Goal: Information Seeking & Learning: Learn about a topic

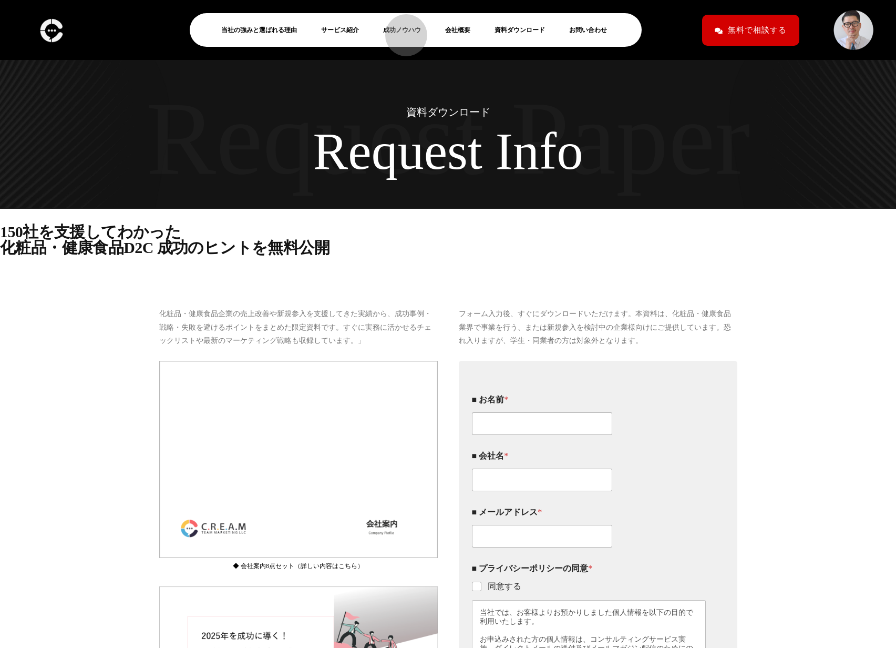
click at [401, 30] on link "成功ノウハウ" at bounding box center [406, 30] width 46 height 13
click at [262, 28] on link "当社の強みと選ばれる理由" at bounding box center [263, 30] width 84 height 13
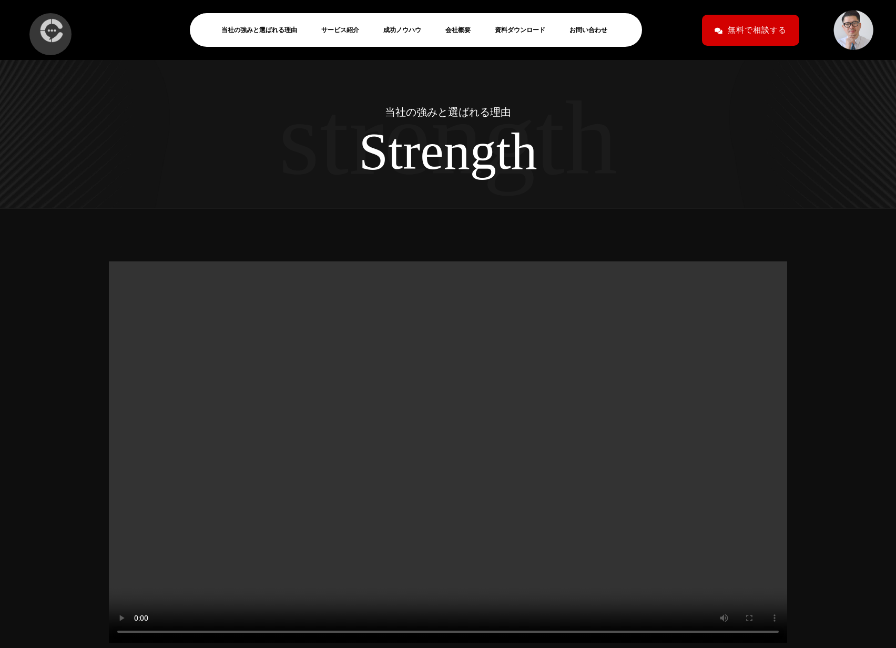
click at [45, 29] on img at bounding box center [51, 30] width 29 height 31
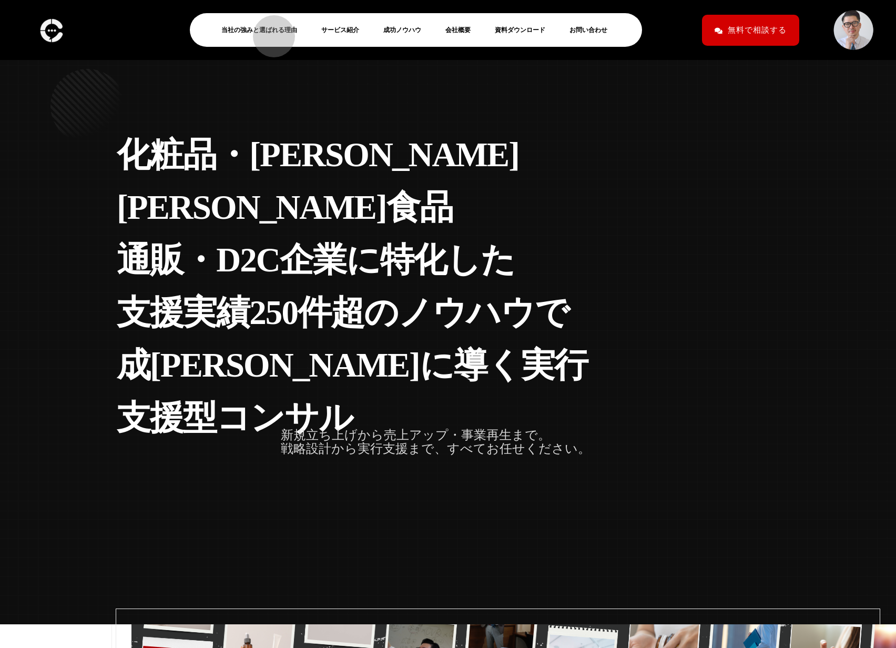
click at [269, 31] on link "当社の強みと選ばれる理由" at bounding box center [263, 30] width 84 height 13
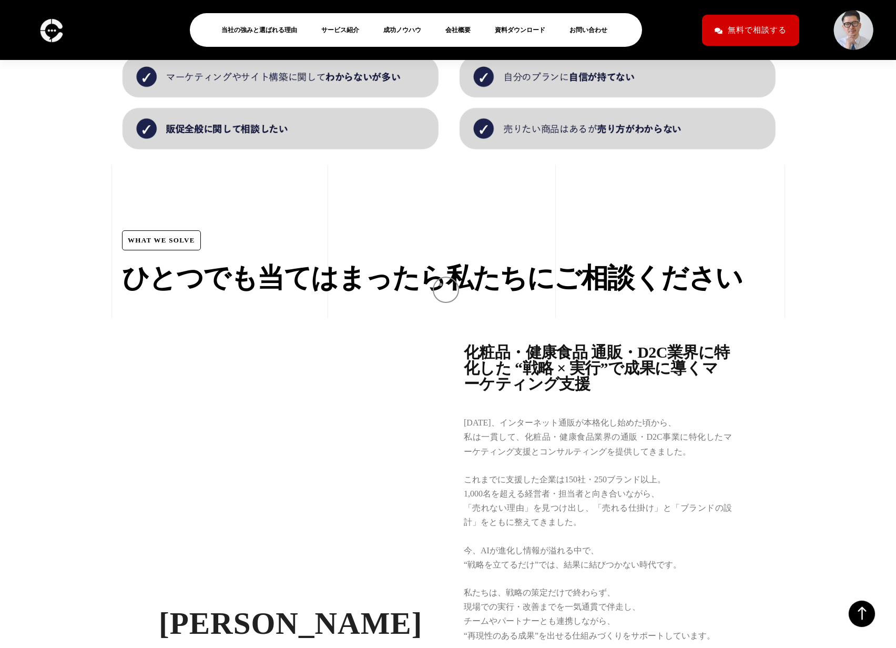
scroll to position [1343, 0]
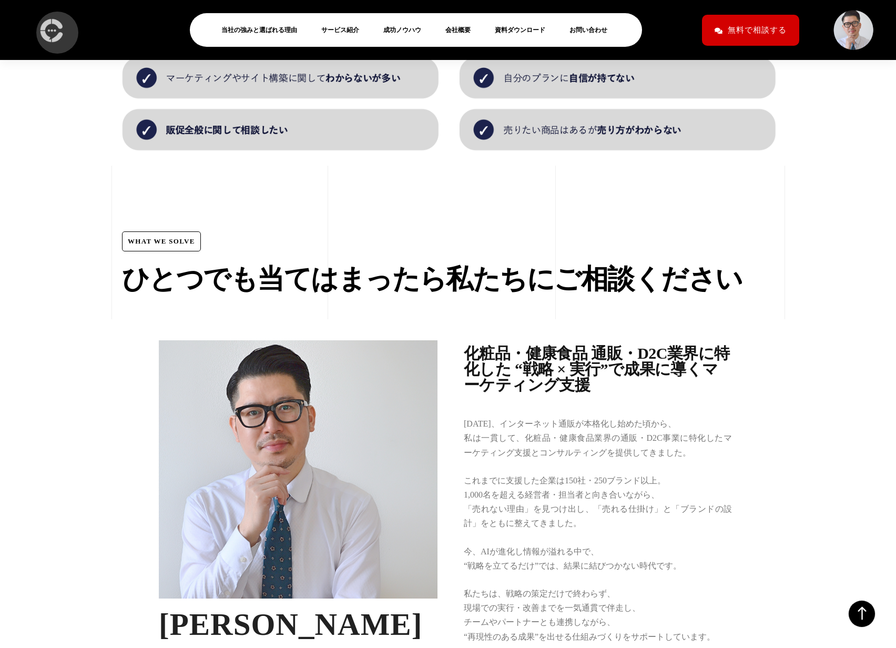
click at [52, 27] on img at bounding box center [51, 30] width 29 height 31
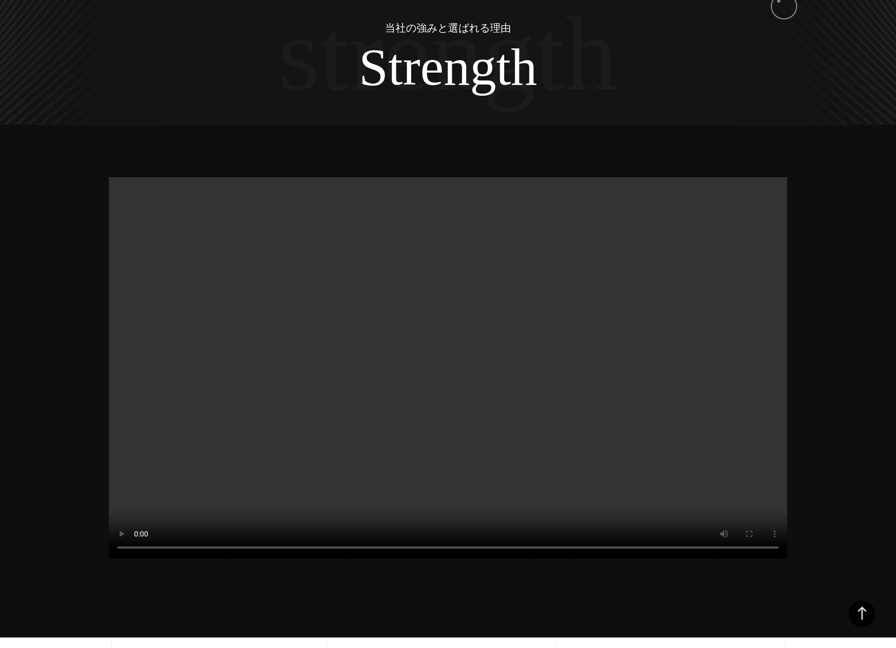
scroll to position [85, 0]
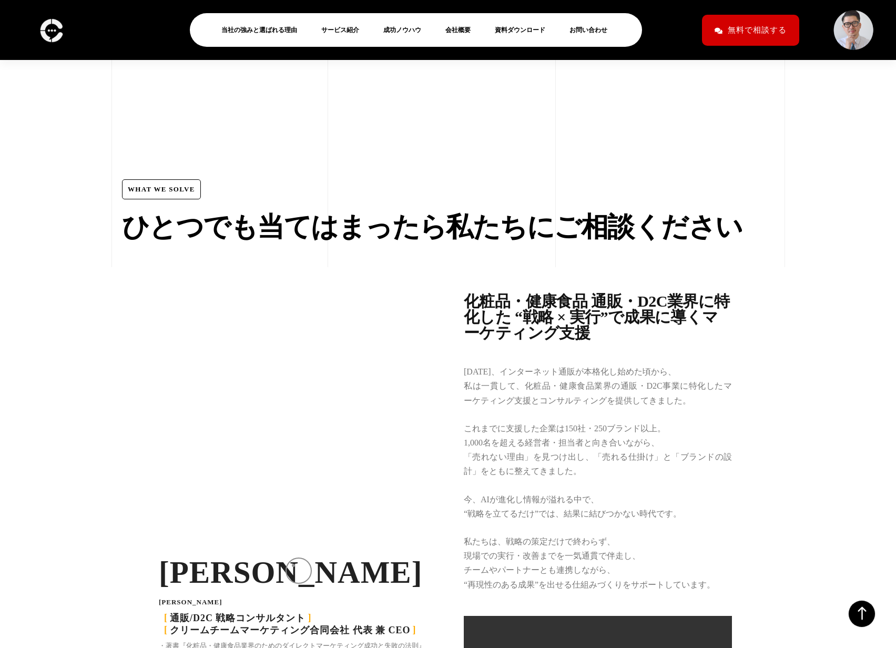
scroll to position [1372, 0]
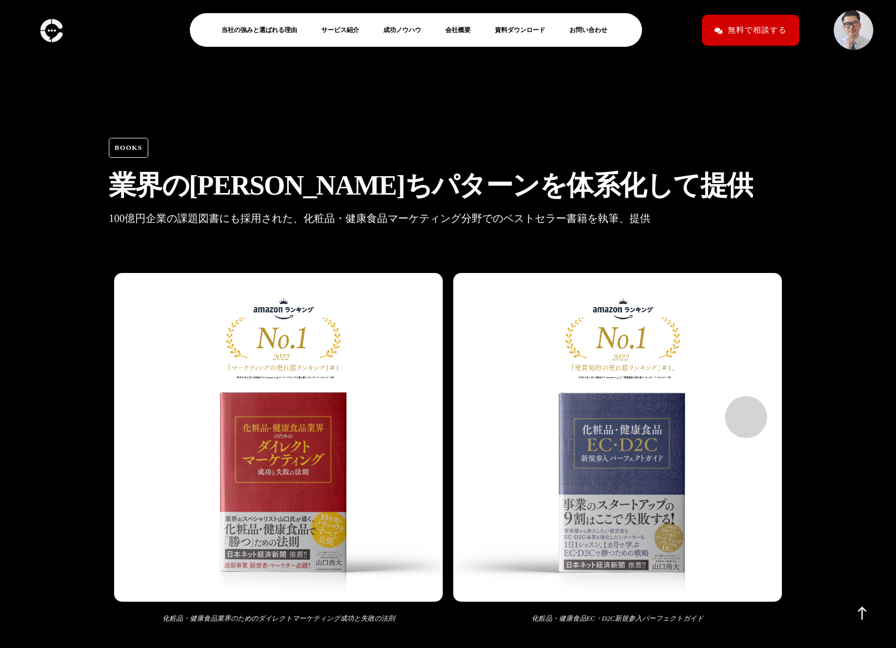
scroll to position [2943, 0]
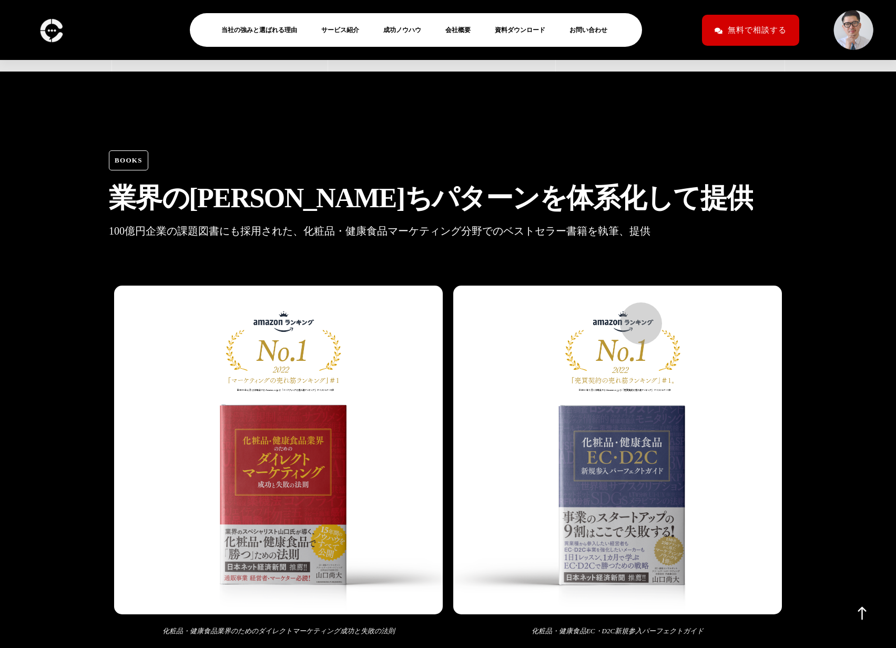
click at [636, 318] on img at bounding box center [617, 449] width 329 height 328
click at [332, 285] on img at bounding box center [278, 449] width 329 height 328
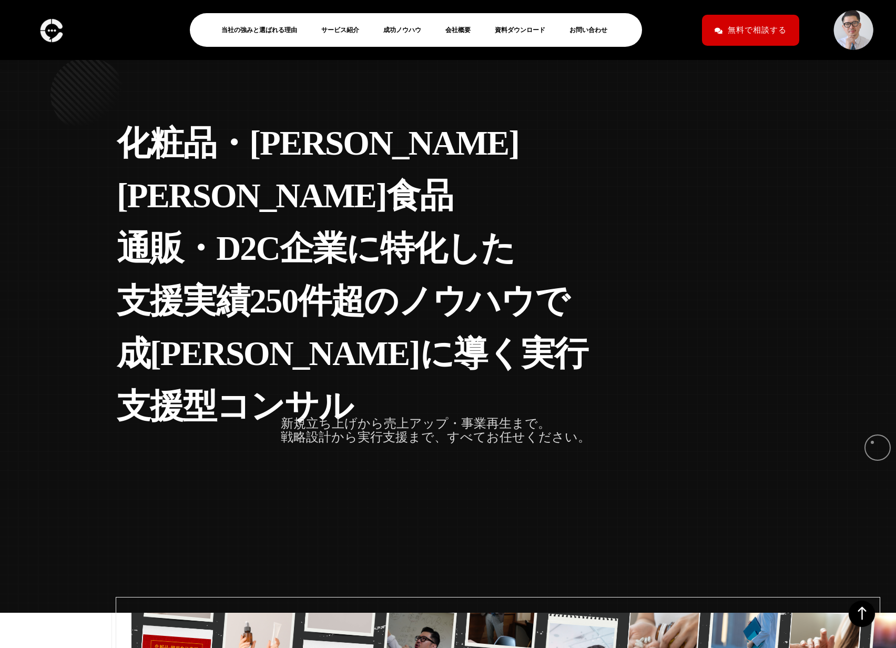
scroll to position [0, 0]
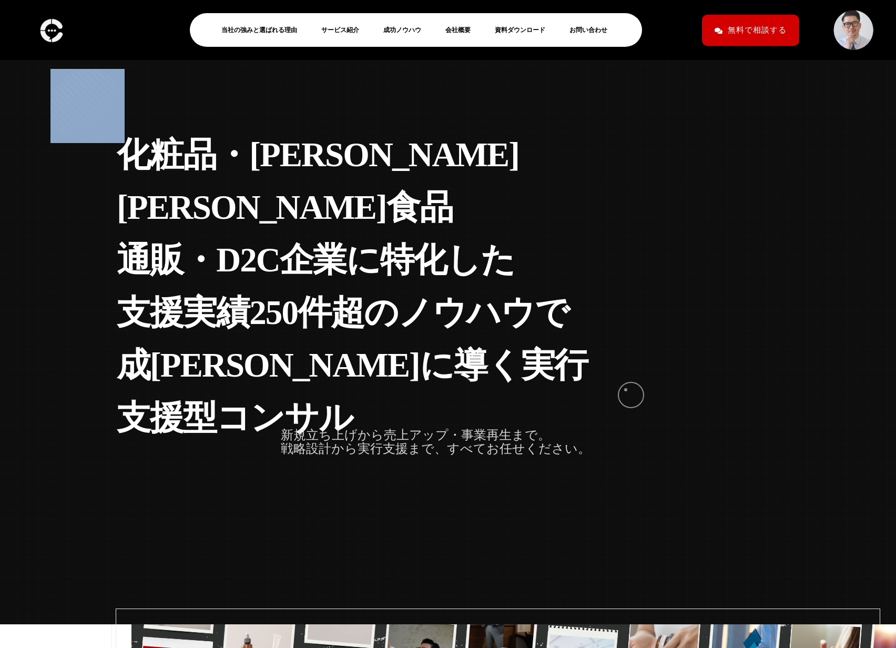
drag, startPoint x: 165, startPoint y: 167, endPoint x: 626, endPoint y: 390, distance: 511.4
click at [626, 390] on div "化 粧 品 ・ 健 康 食 品 通 販 ・ D 2 C 企 業 に 特 化 し た 支 援 実 績 2 5 0 件 超 の ノ ウ ハ ウ で 成 功 に 導…" at bounding box center [448, 312] width 896 height 624
copy div
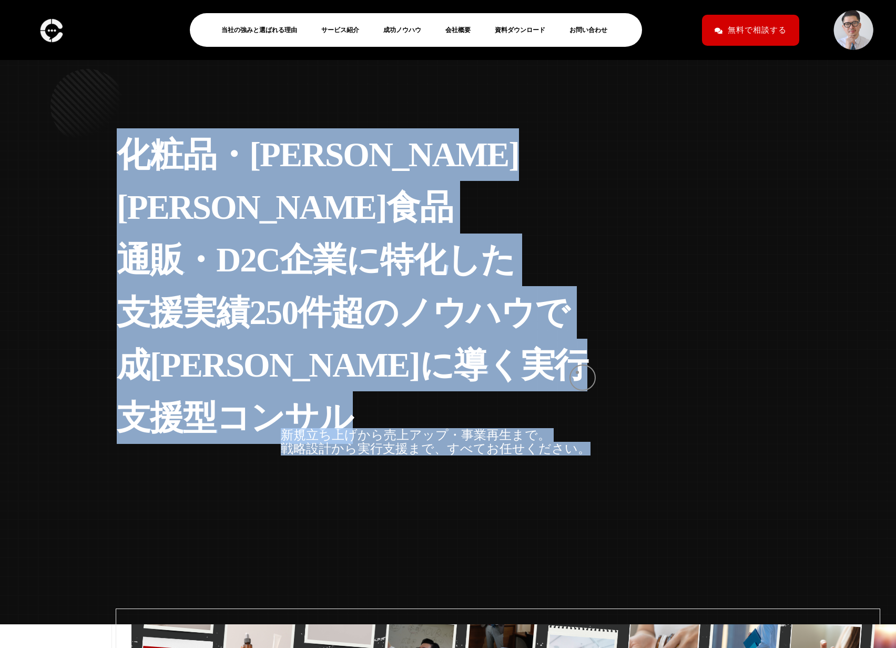
drag, startPoint x: 121, startPoint y: 150, endPoint x: 577, endPoint y: 372, distance: 507.6
click at [577, 372] on div "化 粧 品 ・ 健 康 食 品 通 販 ・ D 2 C 企 業 に 特 化 し た 支 援 実 績 2 5 0 件 超 の ノ ウ ハ ウ で 成 功 に 導…" at bounding box center [363, 285] width 493 height 315
copy div "化 粧 品 ・ 健 康 食 品 通 販 ・ D 2 C 企 業 に 特 化 し た 支 援 実 績 2 5 0 件 超 の ノ ウ ハ ウ で 成 功 に 導…"
click at [43, 31] on img at bounding box center [51, 30] width 29 height 31
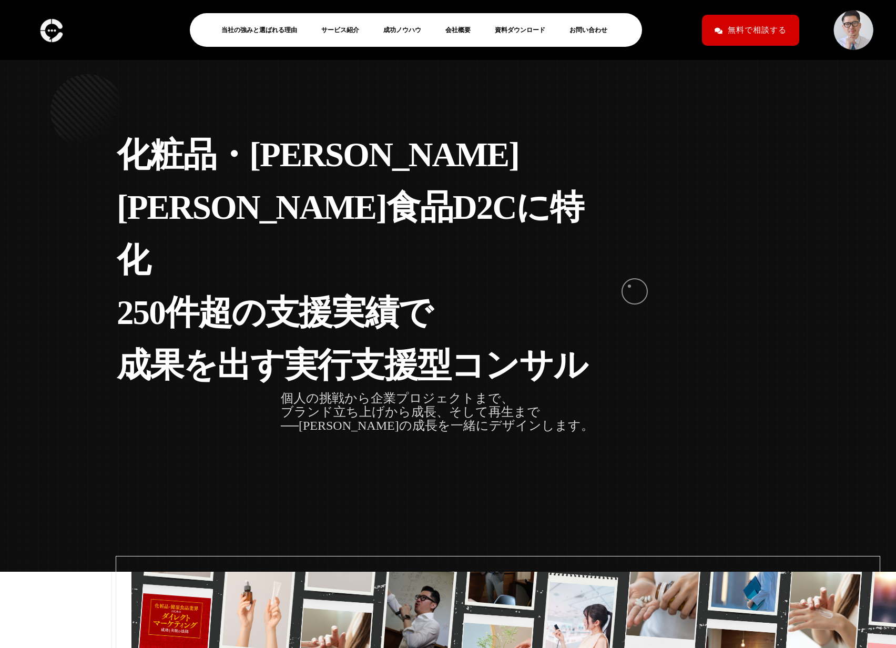
click at [629, 286] on div "化 粧 品 ・ 健 康 食 品 D 2 C に 特 化 2 5 0 件 超 の 支 援 実 績 で 成 果 を 出 す 実 行 支 援 型 コ ン サ ル 個…" at bounding box center [448, 259] width 678 height 309
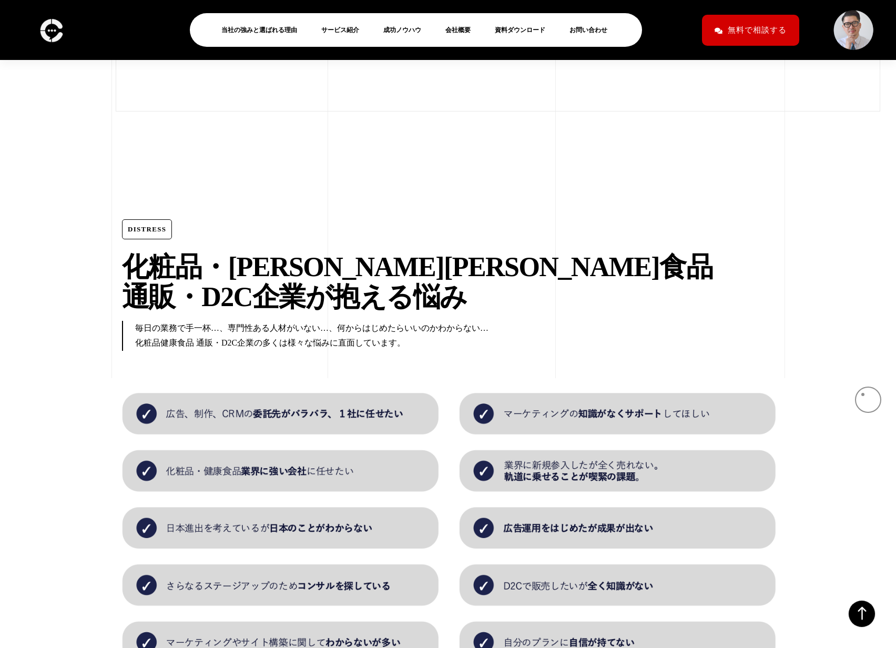
scroll to position [727, 0]
